Goal: Information Seeking & Learning: Learn about a topic

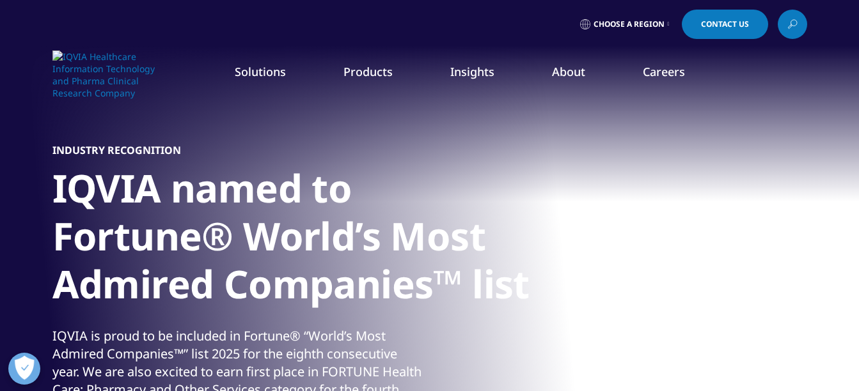
click at [793, 28] on icon at bounding box center [792, 24] width 10 height 17
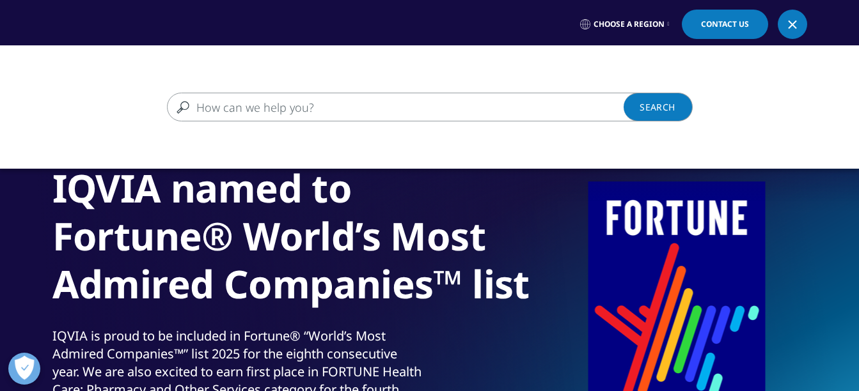
click at [506, 109] on input "Search" at bounding box center [411, 107] width 489 height 29
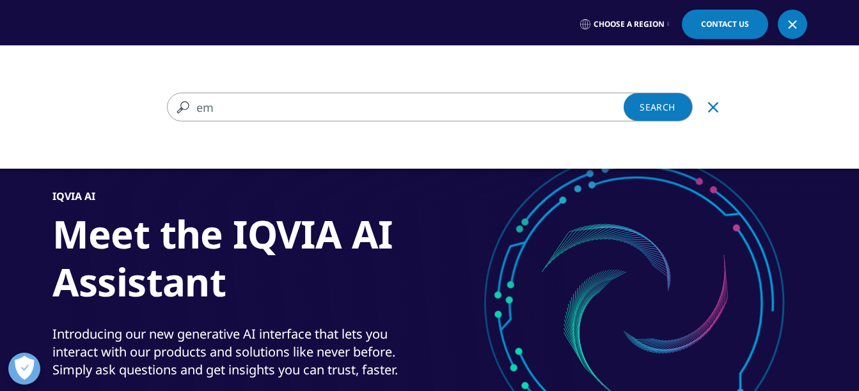
type input "e"
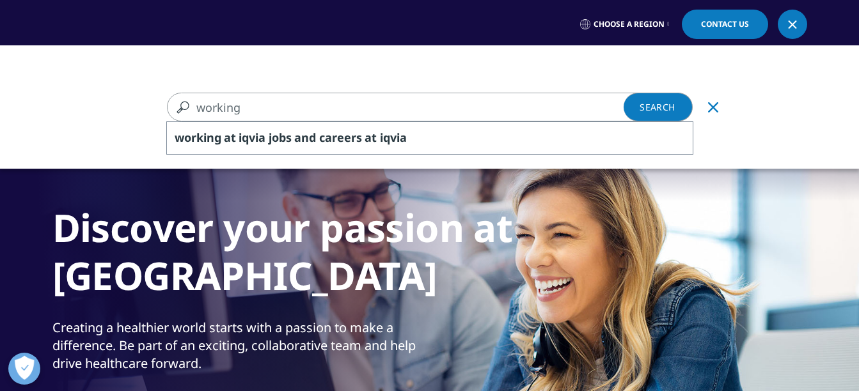
type input "working"
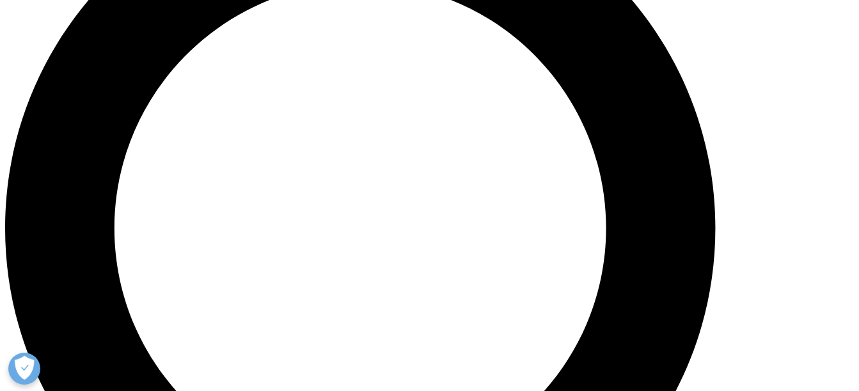
scroll to position [998, 0]
